Goal: Task Accomplishment & Management: Use online tool/utility

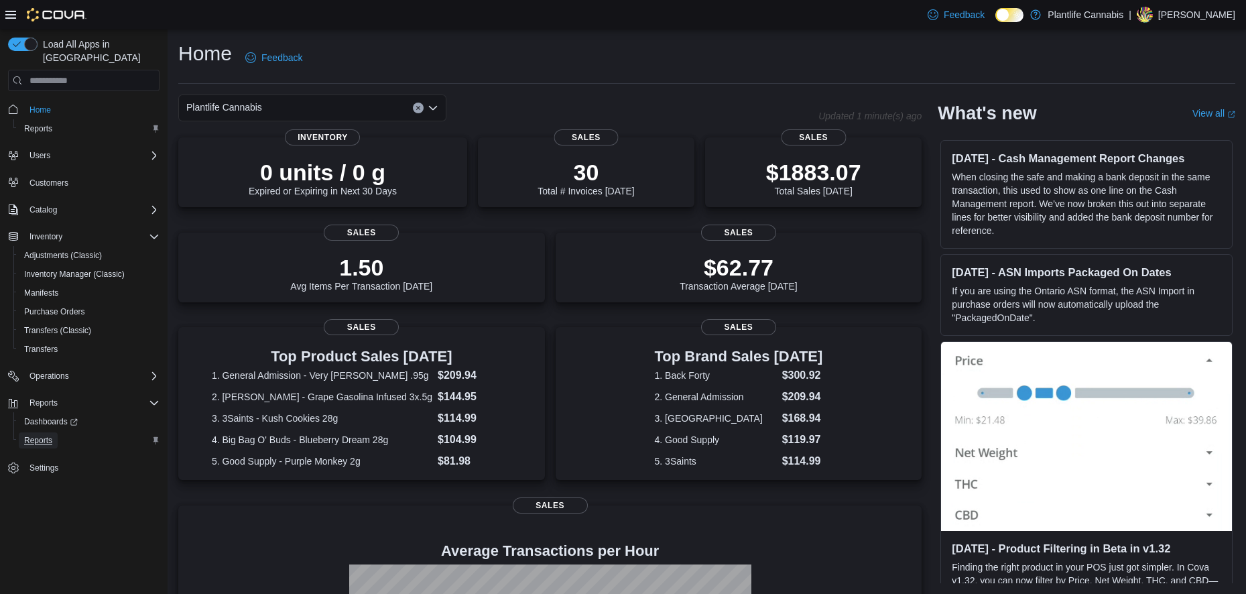
click at [34, 435] on span "Reports" at bounding box center [38, 440] width 28 height 11
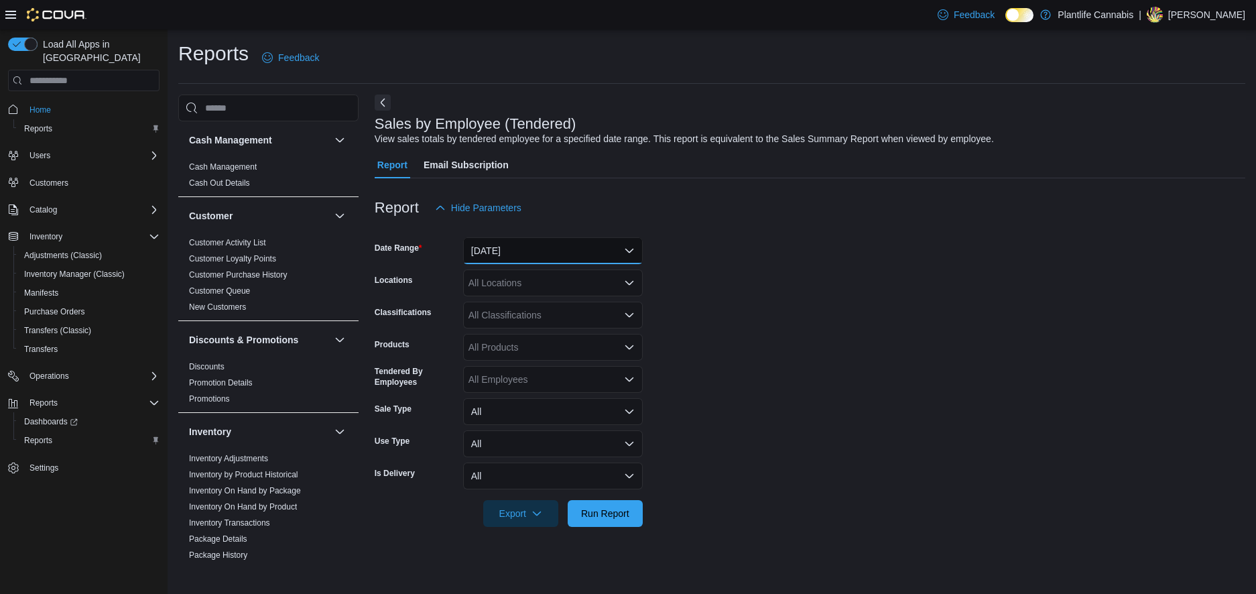
click at [500, 253] on button "Yesterday" at bounding box center [553, 250] width 180 height 27
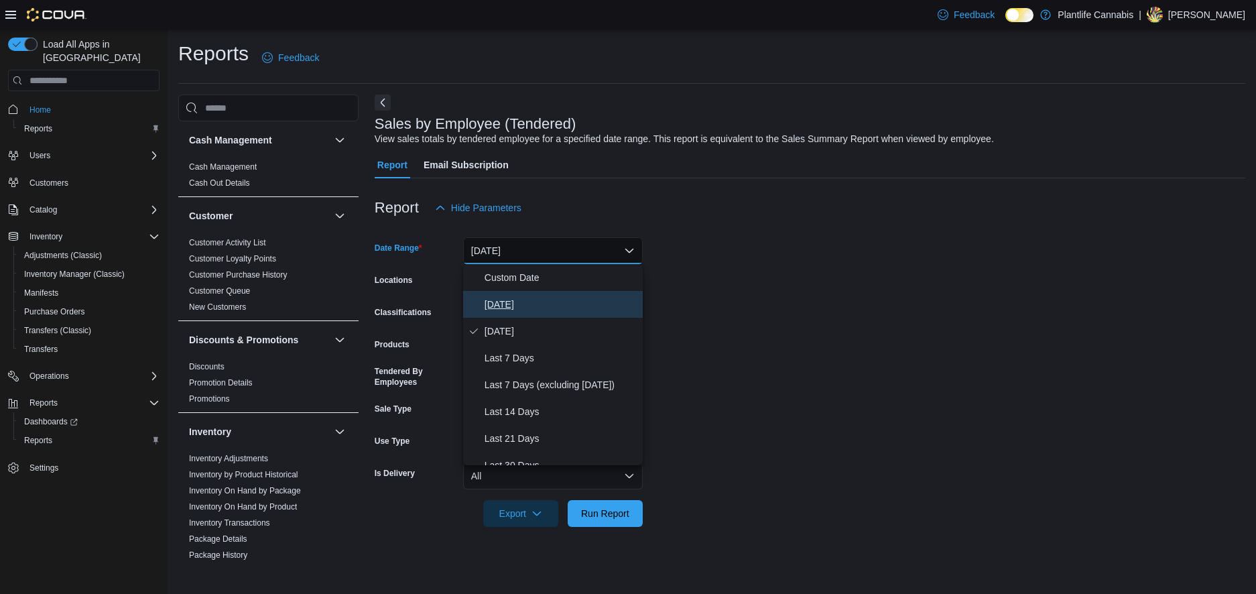
click at [493, 308] on span "Today" at bounding box center [561, 304] width 153 height 16
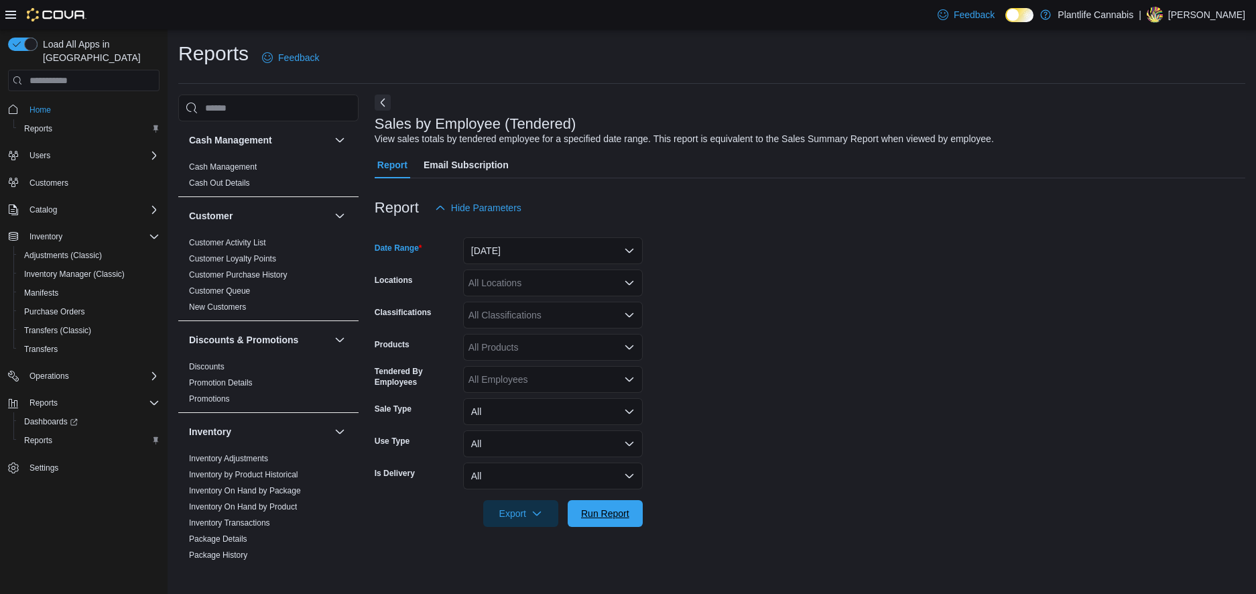
click at [616, 507] on span "Run Report" at bounding box center [605, 513] width 59 height 27
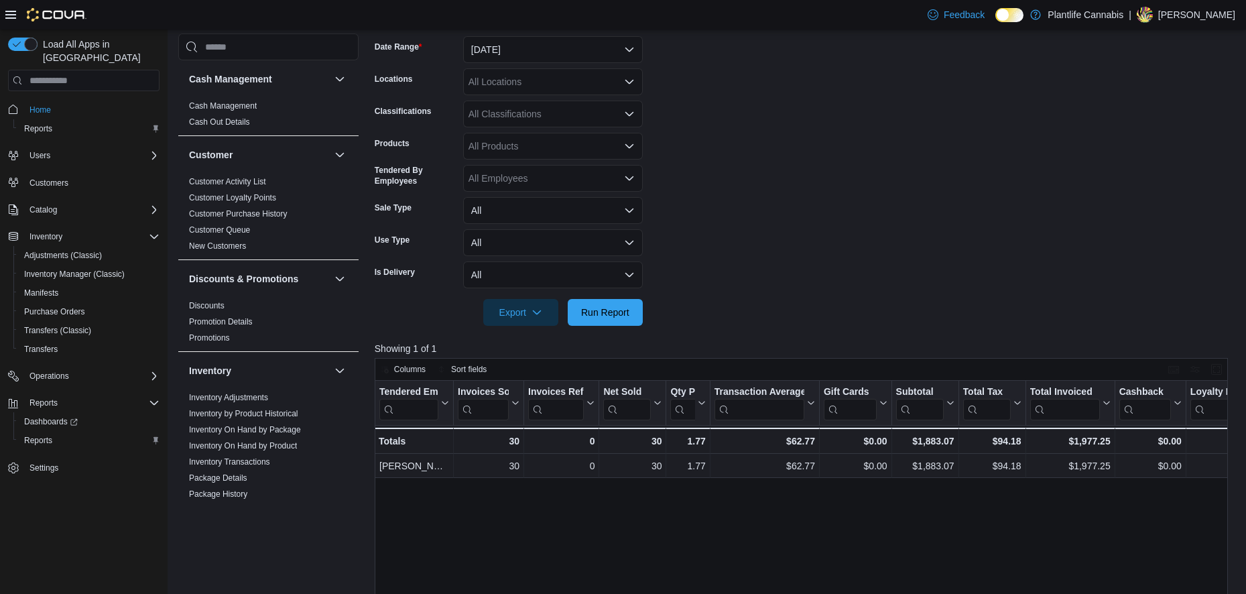
scroll to position [268, 0]
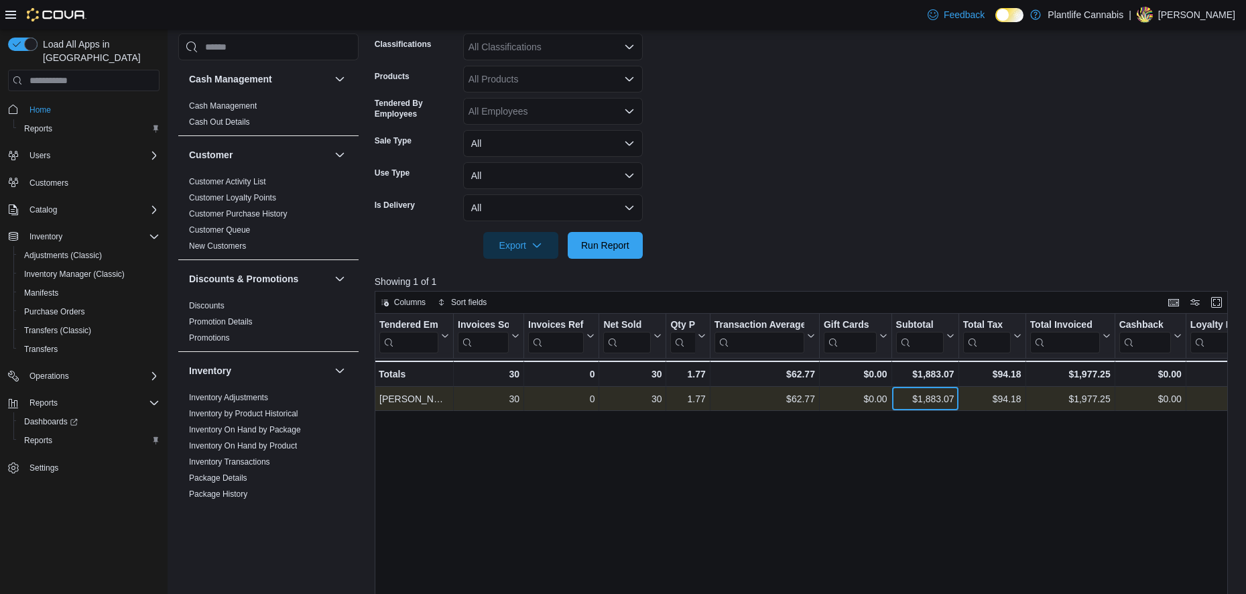
click at [928, 401] on div "$1,883.07" at bounding box center [925, 399] width 58 height 16
copy div "1,883.07"
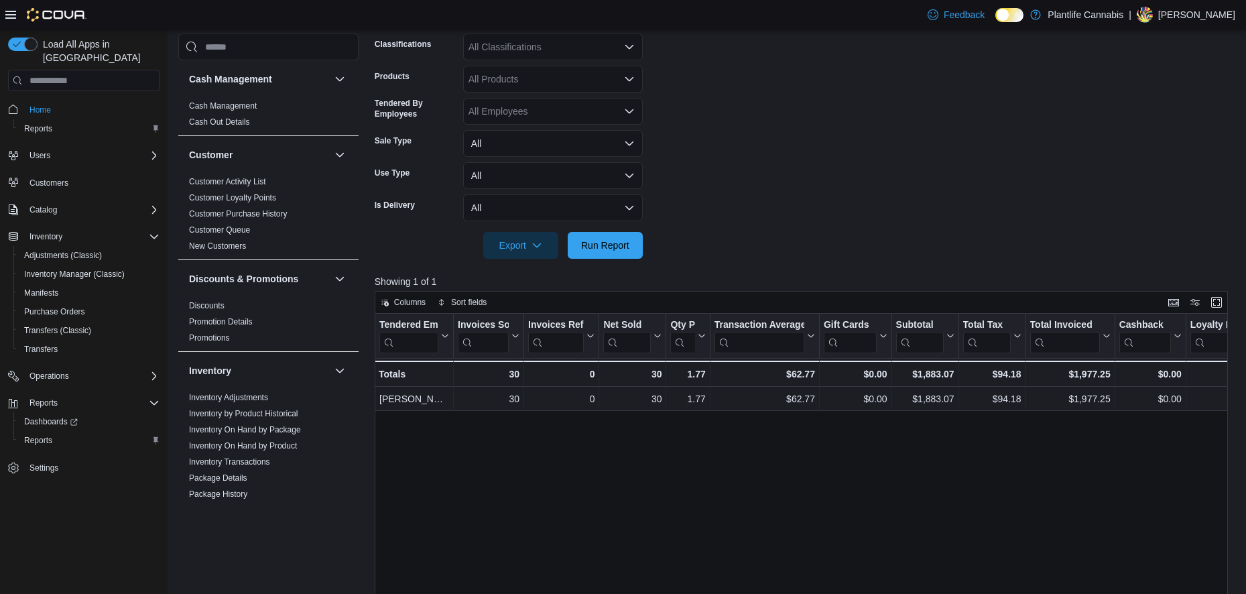
click at [520, 50] on div "All Classifications" at bounding box center [553, 47] width 180 height 27
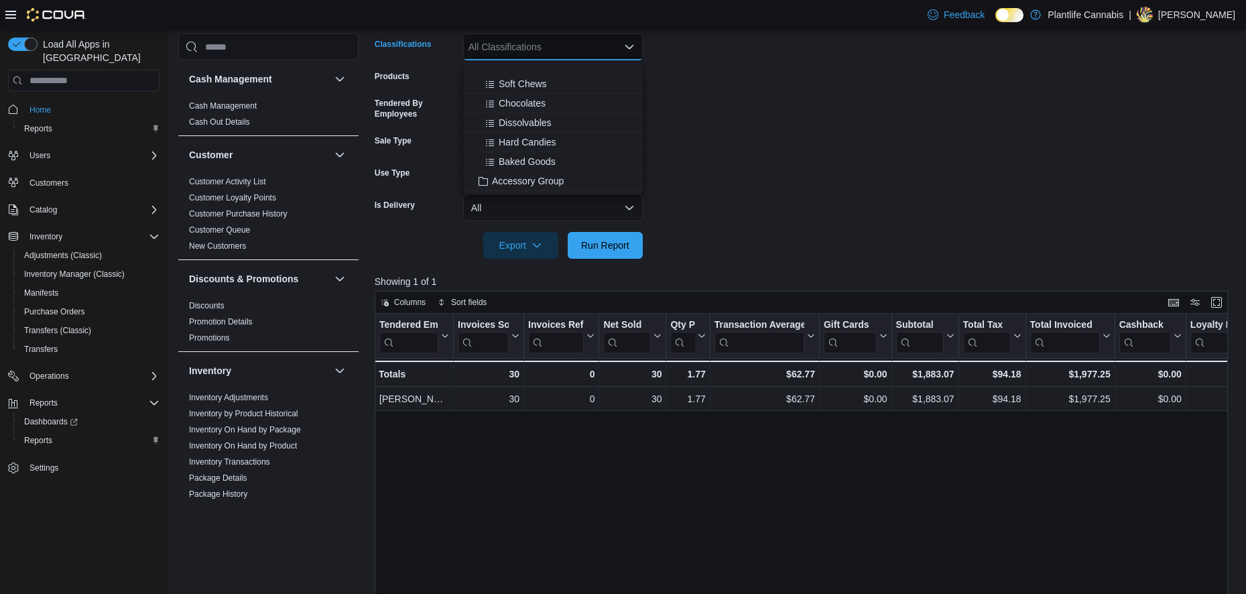
scroll to position [134, 0]
click at [541, 132] on span "Accessory Group" at bounding box center [528, 129] width 72 height 13
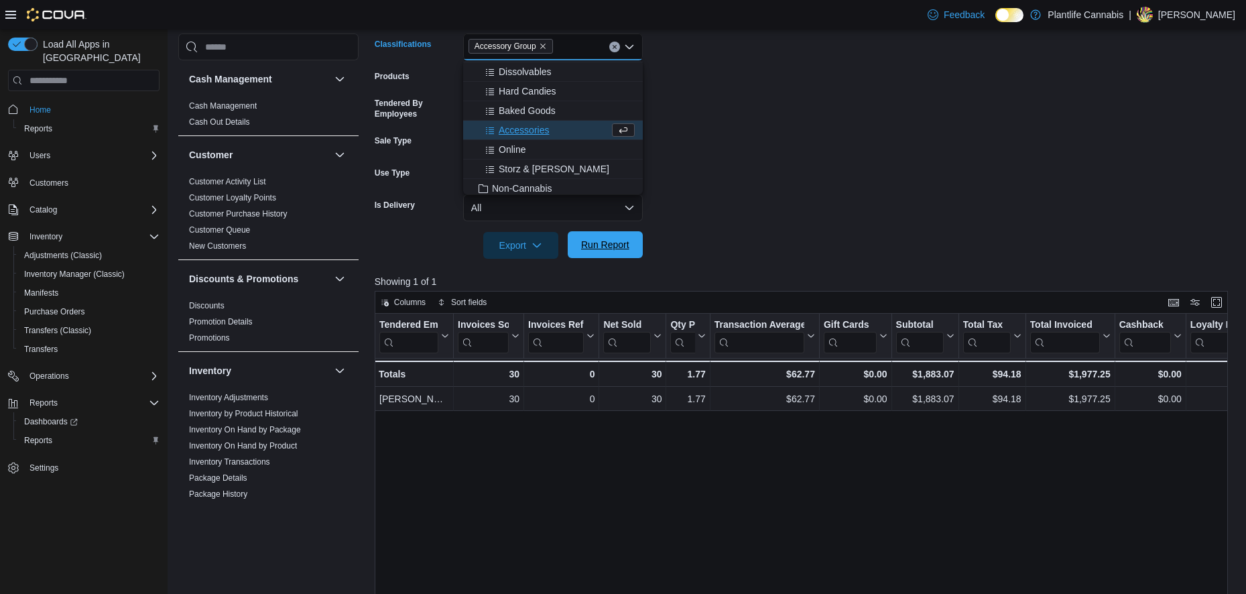
click at [606, 245] on span "Run Report" at bounding box center [605, 244] width 48 height 13
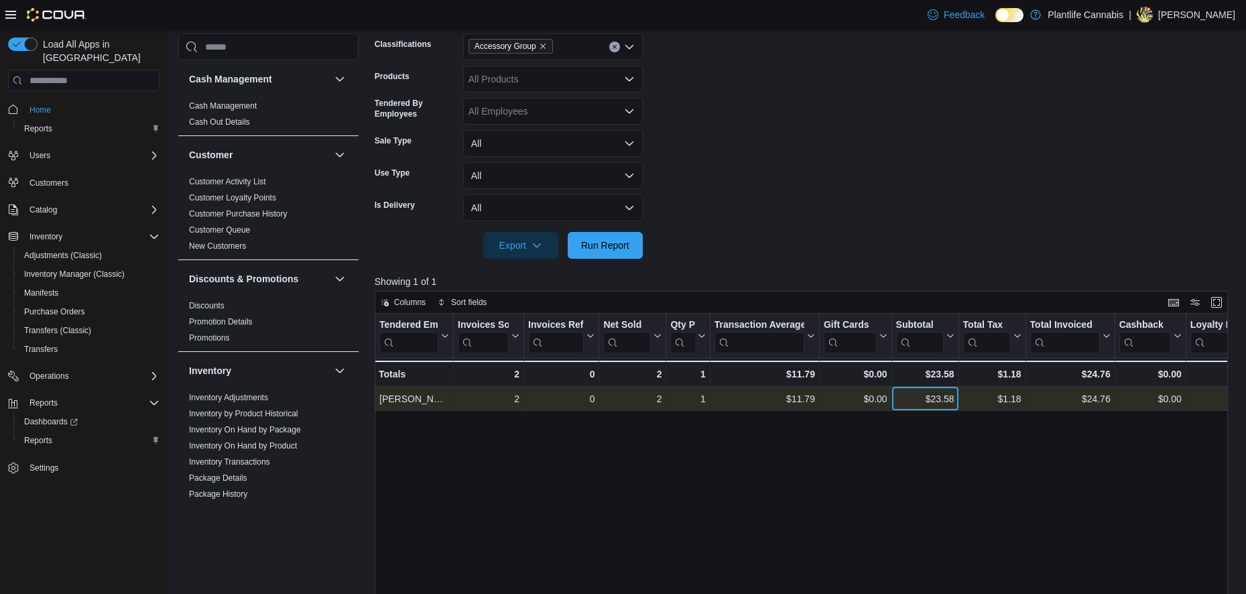
click at [949, 397] on div "$23.58" at bounding box center [925, 399] width 58 height 16
copy div "23.58"
